Goal: Transaction & Acquisition: Purchase product/service

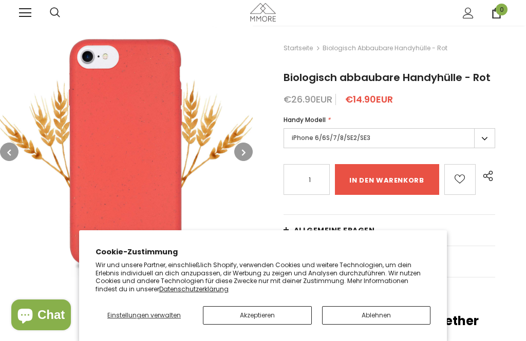
click at [384, 315] on button "Ablehnen" at bounding box center [376, 315] width 109 height 18
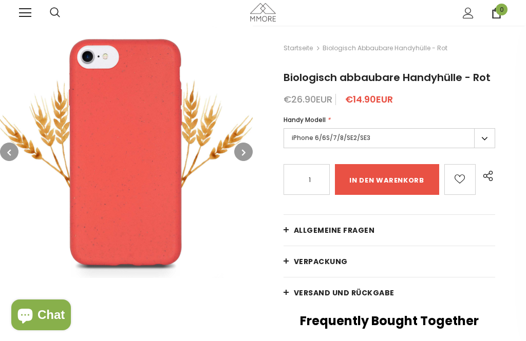
click at [385, 319] on div "Jemand hat kürzlich gekauft [time] vor Minuten, von [location]" at bounding box center [263, 315] width 526 height 51
click at [489, 137] on label "iPhone 6/6S/7/8/SE2/SE3" at bounding box center [388, 138] width 211 height 20
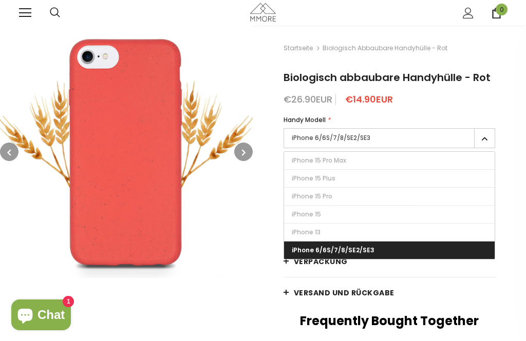
click at [418, 212] on label "iPhone 15" at bounding box center [389, 214] width 210 height 17
click at [0, 0] on input "iPhone 15" at bounding box center [0, 0] width 0 height 0
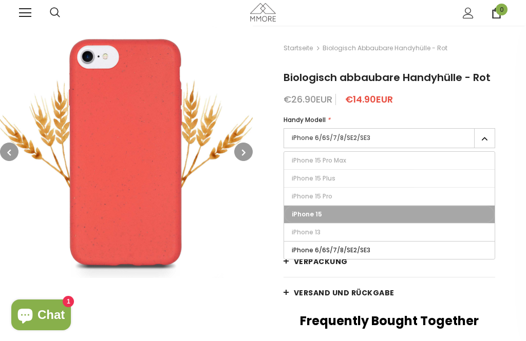
type input "Ausverkauft"
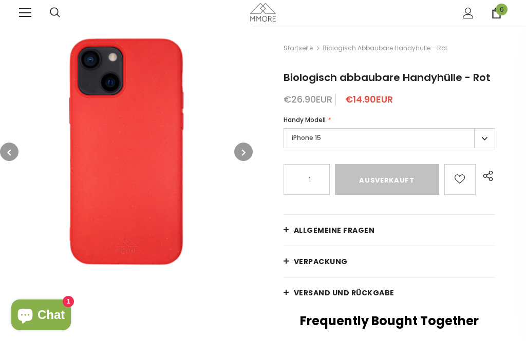
click at [23, 14] on link at bounding box center [25, 13] width 12 height 12
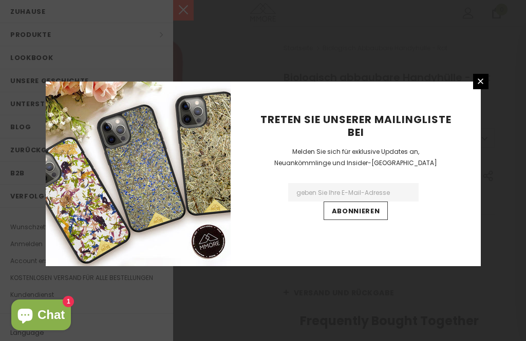
click at [473, 89] on link at bounding box center [480, 81] width 15 height 15
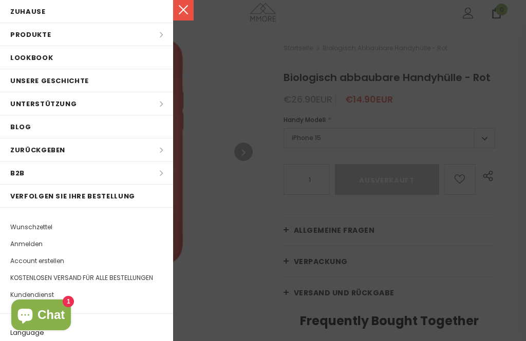
click at [46, 36] on li "Produkte Produkte Alle Produkte Alle Kollektion BUNDLES Organisch Kollektion Ho…" at bounding box center [86, 34] width 173 height 23
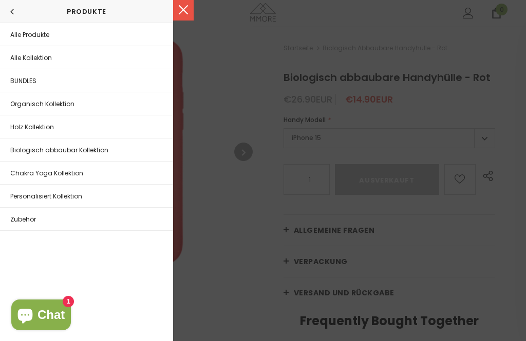
click at [21, 33] on span "Alle Produkte" at bounding box center [29, 34] width 39 height 9
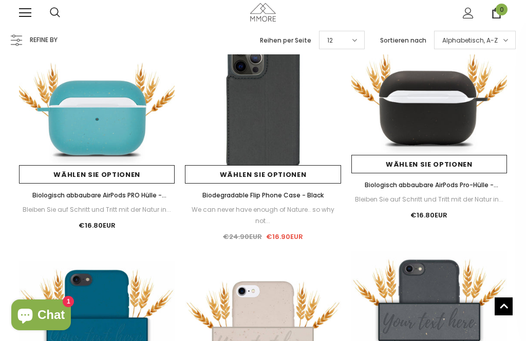
scroll to position [598, 0]
click at [65, 128] on img at bounding box center [97, 106] width 156 height 156
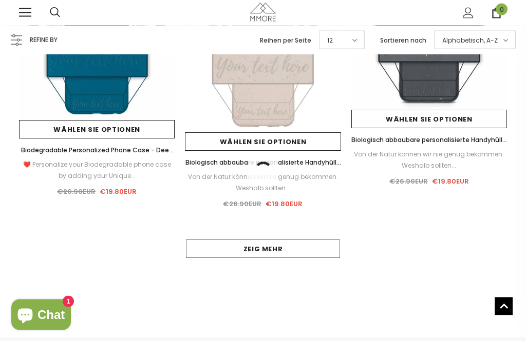
scroll to position [876, 0]
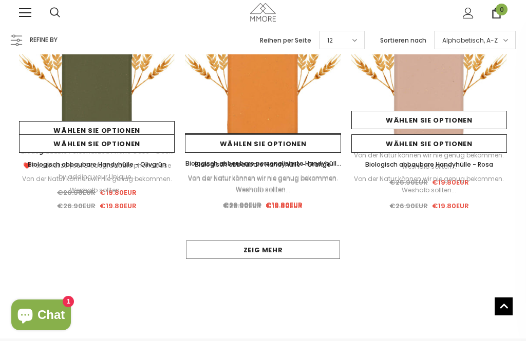
click at [315, 254] on link "Zeig mehr" at bounding box center [263, 250] width 154 height 18
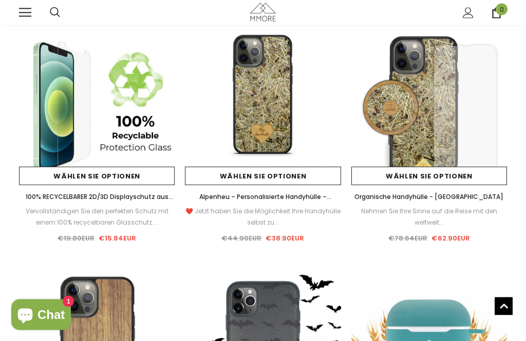
scroll to position [0, 0]
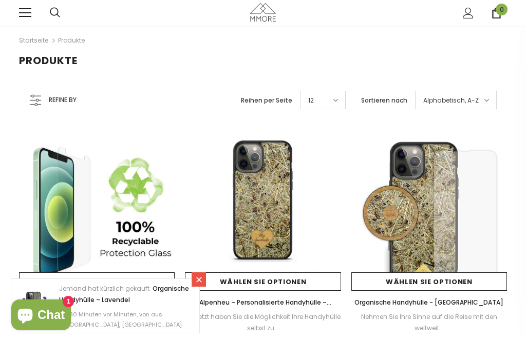
click at [37, 101] on icon at bounding box center [37, 100] width 3 height 3
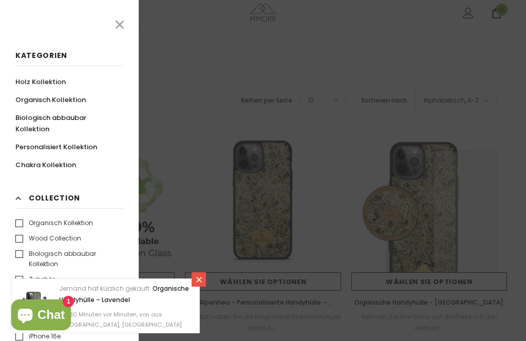
click at [200, 279] on icon at bounding box center [199, 280] width 6 height 6
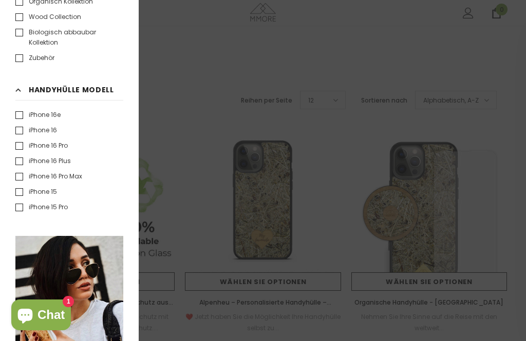
scroll to position [233, 0]
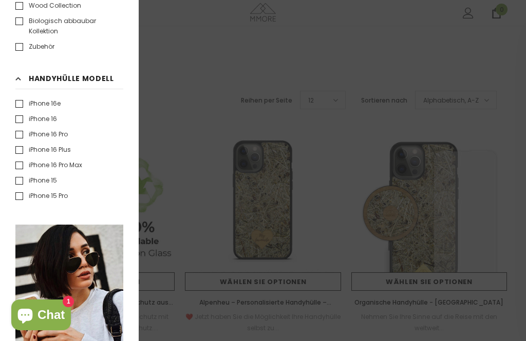
click at [18, 180] on label "iPhone 15" at bounding box center [36, 181] width 42 height 10
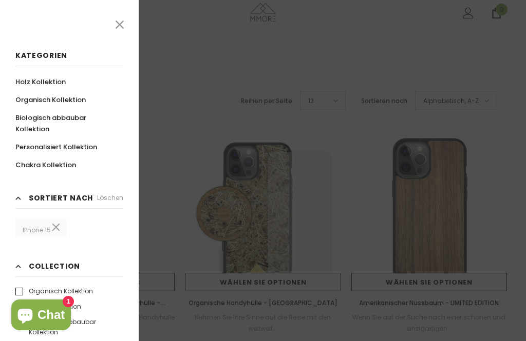
click at [237, 163] on div at bounding box center [263, 170] width 526 height 341
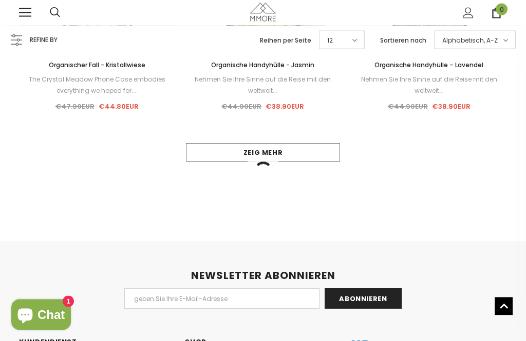
scroll to position [2945, 0]
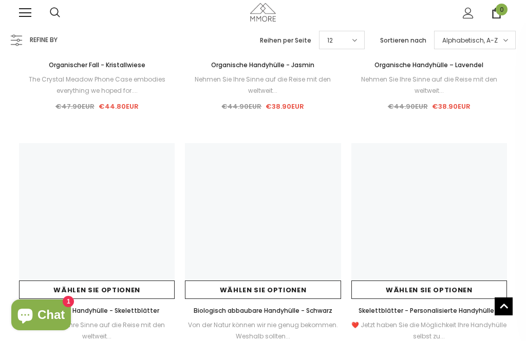
click at [312, 154] on img at bounding box center [263, 221] width 156 height 156
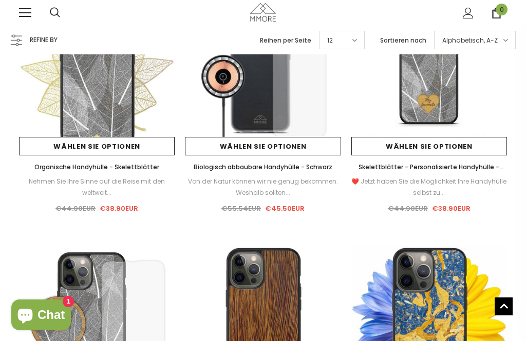
scroll to position [3067, 0]
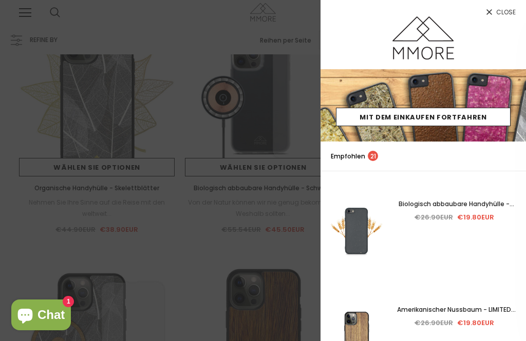
click at [38, 241] on div at bounding box center [263, 170] width 526 height 341
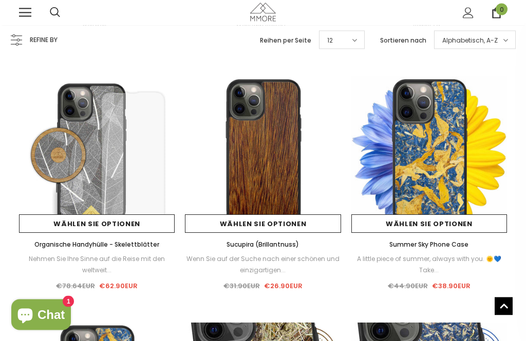
scroll to position [3257, 0]
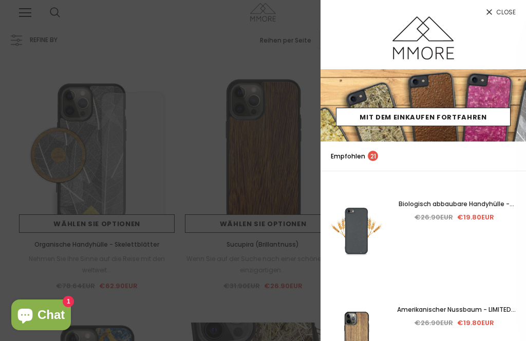
click at [495, 13] on link "Close" at bounding box center [422, 8] width 205 height 16
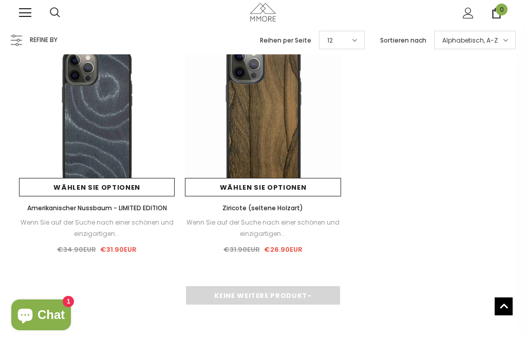
scroll to position [4773, 0]
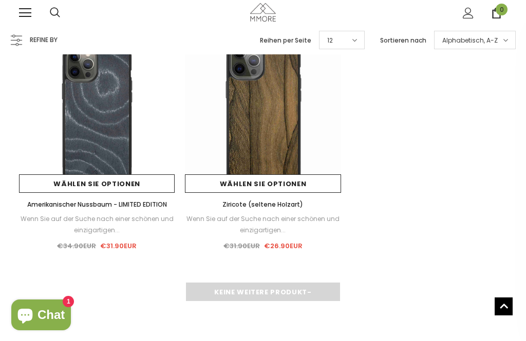
click at [311, 287] on div "Keine weitere Produkt-" at bounding box center [263, 292] width 488 height 18
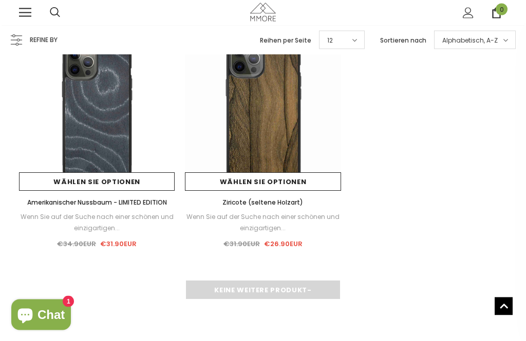
scroll to position [4783, 0]
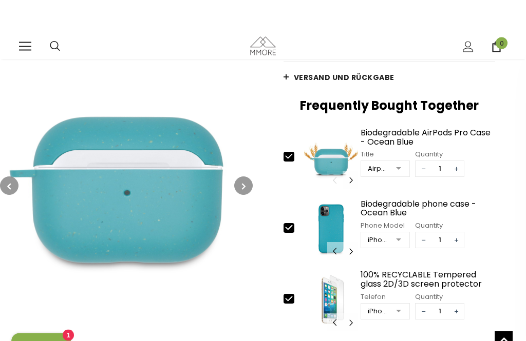
scroll to position [146, 0]
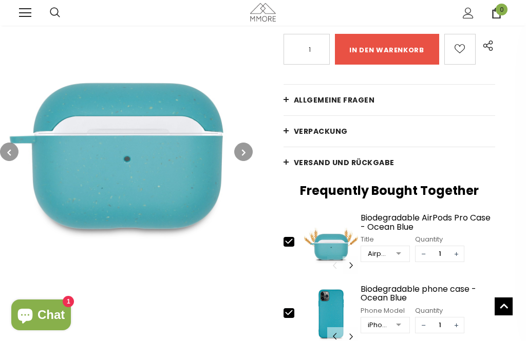
click at [373, 99] on link "Allgemeine Fragen" at bounding box center [388, 100] width 211 height 31
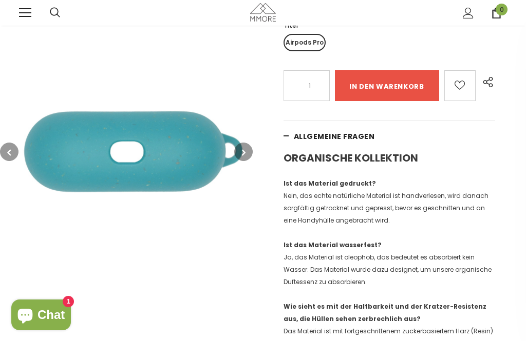
scroll to position [102, 0]
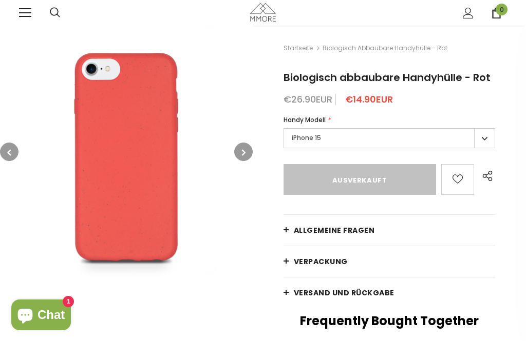
click at [439, 140] on label "iPhone 15" at bounding box center [388, 138] width 211 height 20
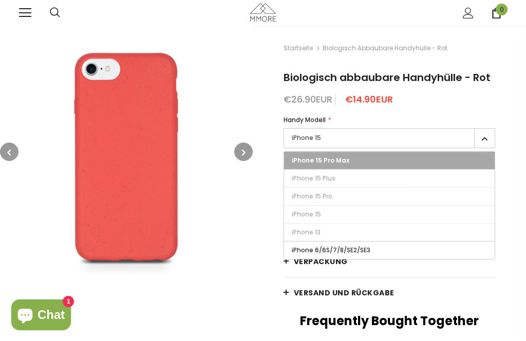
click at [344, 218] on label "iPhone 15" at bounding box center [389, 214] width 210 height 17
click at [0, 0] on input "iPhone 15" at bounding box center [0, 0] width 0 height 0
